Goal: Transaction & Acquisition: Purchase product/service

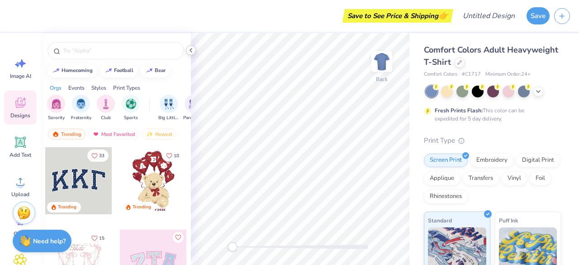
click at [193, 52] on icon at bounding box center [190, 50] width 7 height 7
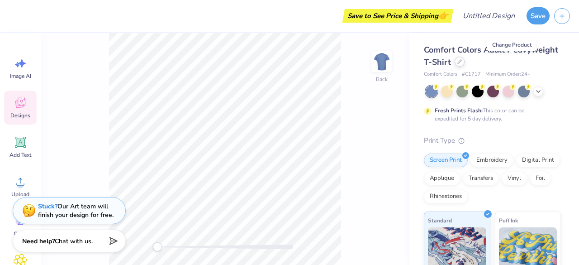
click at [465, 64] on div at bounding box center [460, 62] width 10 height 10
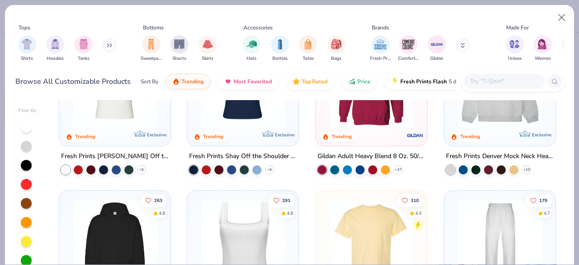
scroll to position [73, 0]
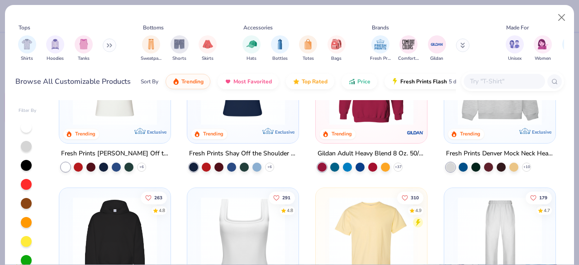
click at [517, 119] on img at bounding box center [499, 83] width 93 height 84
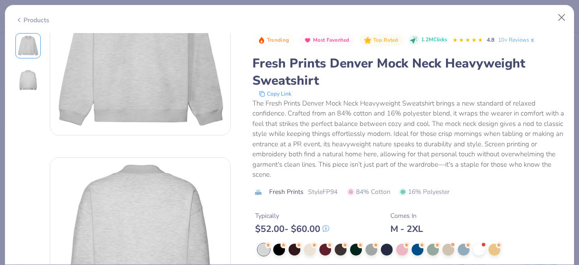
scroll to position [90, 0]
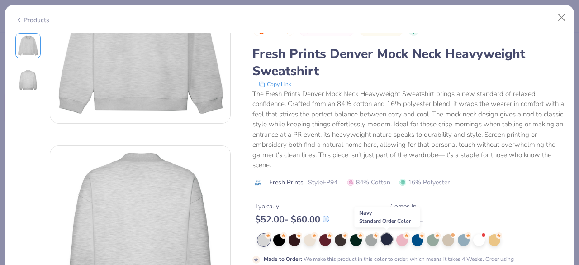
click at [383, 240] on div at bounding box center [387, 239] width 12 height 12
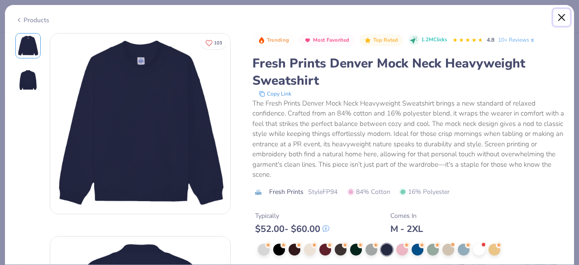
click at [565, 10] on button "Close" at bounding box center [561, 17] width 17 height 17
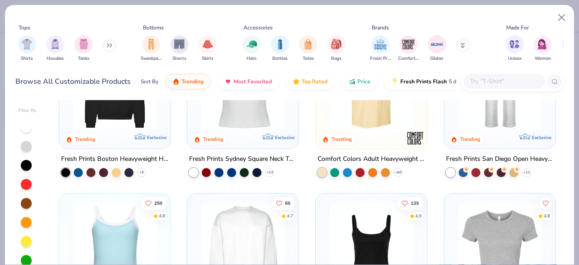
scroll to position [227, 0]
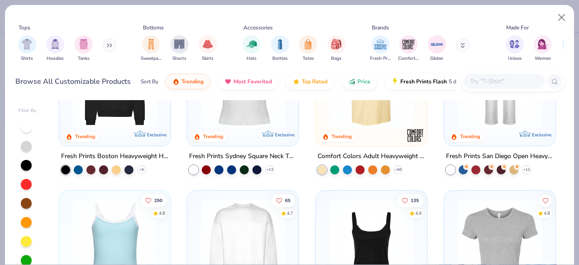
click at [109, 45] on icon at bounding box center [109, 45] width 5 height 5
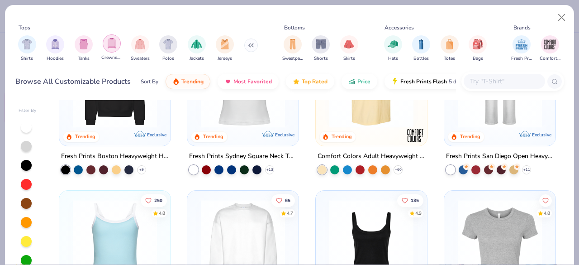
click at [109, 50] on div "filter for Crewnecks" at bounding box center [112, 43] width 18 height 18
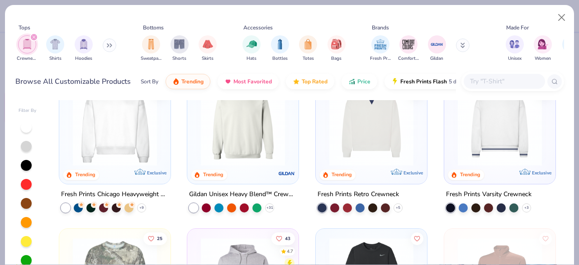
scroll to position [64, 0]
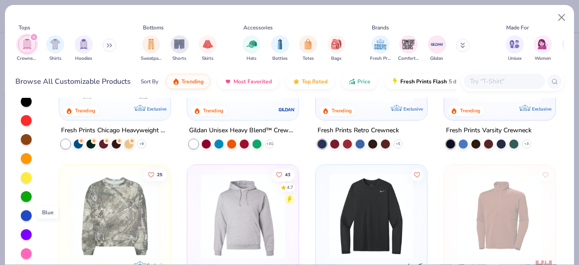
click at [25, 216] on div at bounding box center [26, 215] width 11 height 11
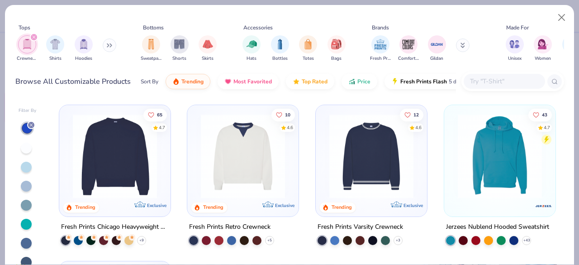
click at [380, 161] on img at bounding box center [371, 156] width 93 height 84
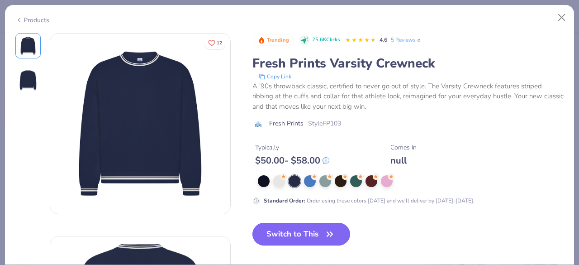
click at [287, 239] on button "Switch to This" at bounding box center [301, 234] width 98 height 23
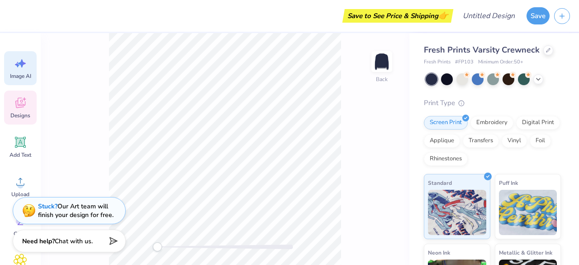
click at [14, 75] on span "Image AI" at bounding box center [20, 75] width 21 height 7
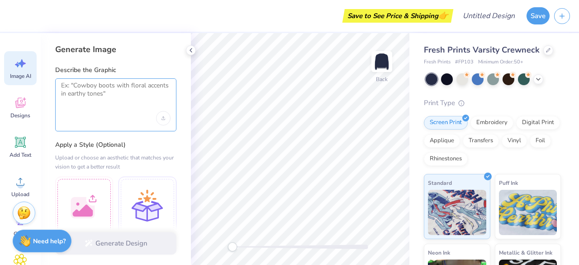
click at [120, 93] on textarea at bounding box center [115, 92] width 109 height 23
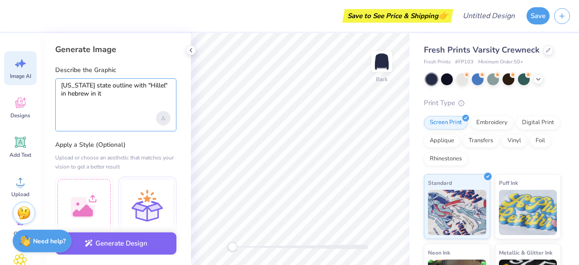
type textarea "[US_STATE] state outline with "Hillel" in hebrew in it"
click at [165, 117] on icon "Upload image" at bounding box center [164, 118] width 4 height 4
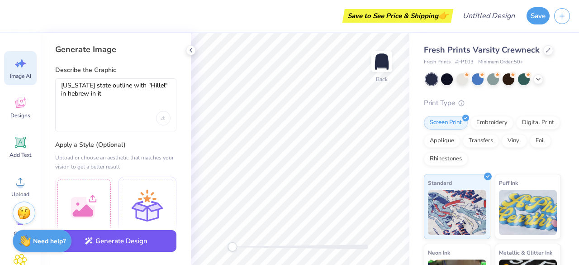
click at [146, 246] on button "Generate Design" at bounding box center [115, 241] width 121 height 22
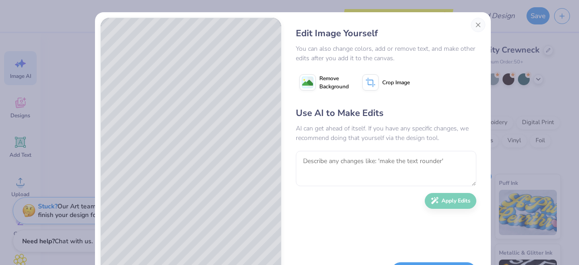
scroll to position [42, 0]
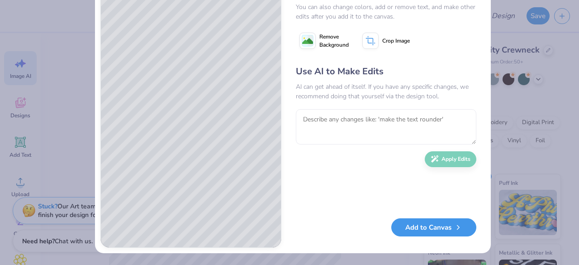
click at [429, 228] on button "Add to Canvas" at bounding box center [433, 227] width 85 height 19
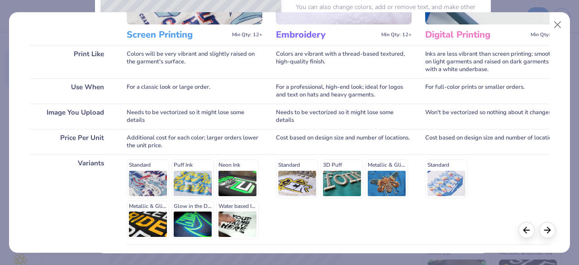
scroll to position [186, 0]
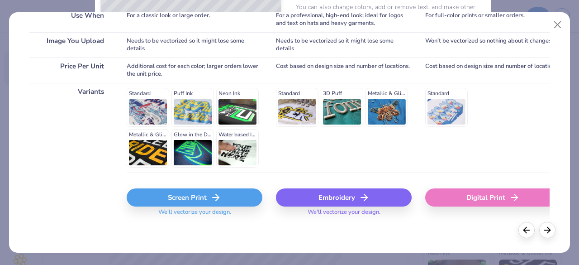
click at [194, 198] on div "Screen Print" at bounding box center [195, 197] width 136 height 18
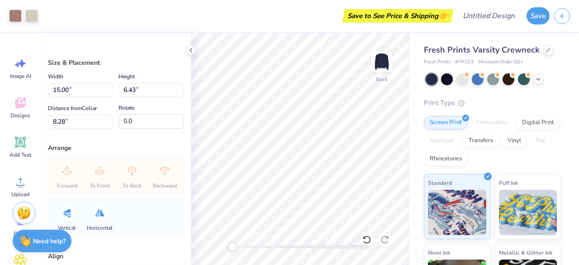
scroll to position [87, 0]
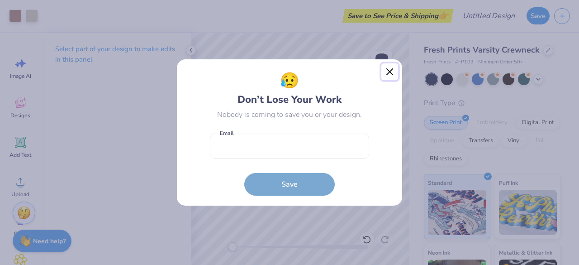
click at [388, 68] on button "Close" at bounding box center [389, 71] width 17 height 17
